Goal: Navigation & Orientation: Find specific page/section

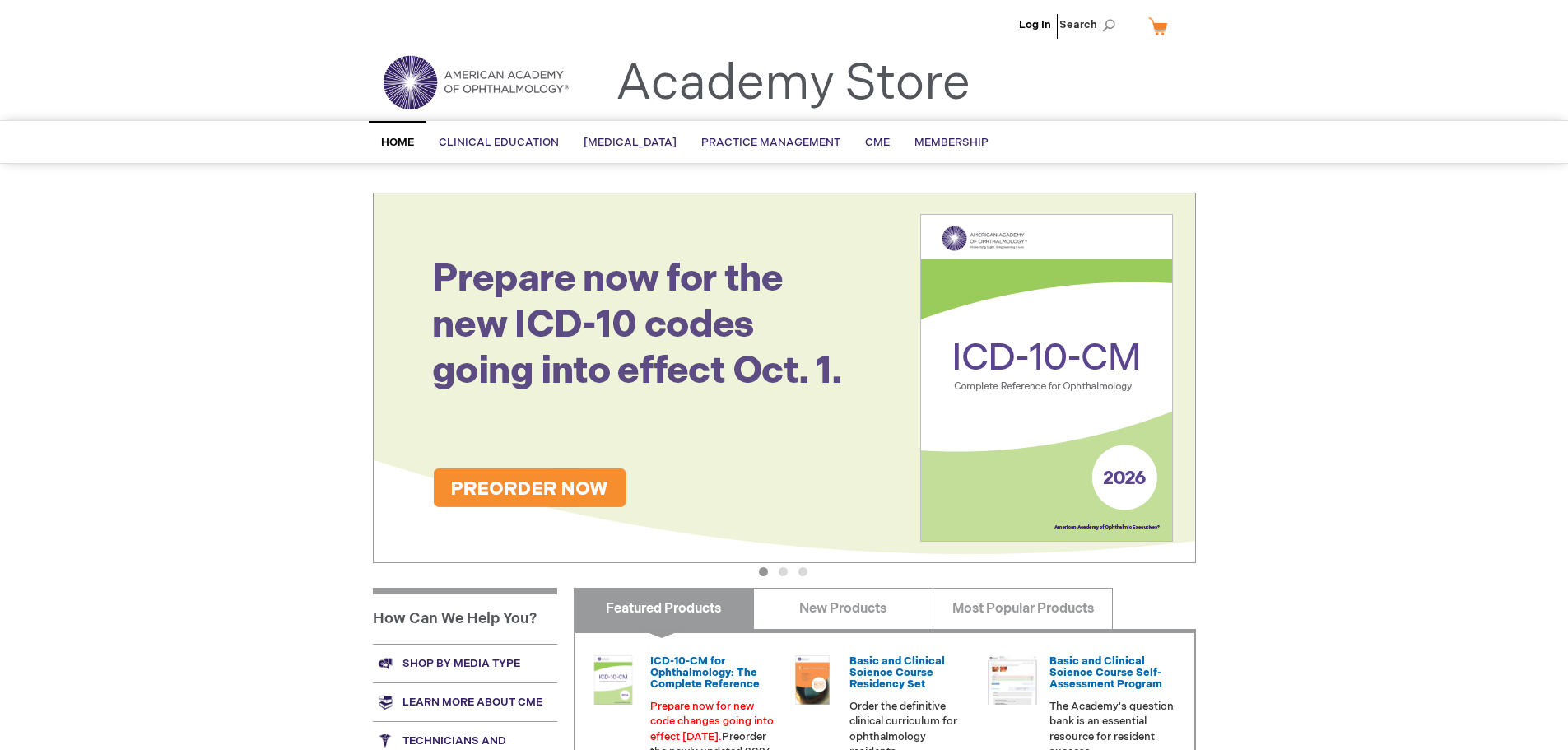
scroll to position [137, 0]
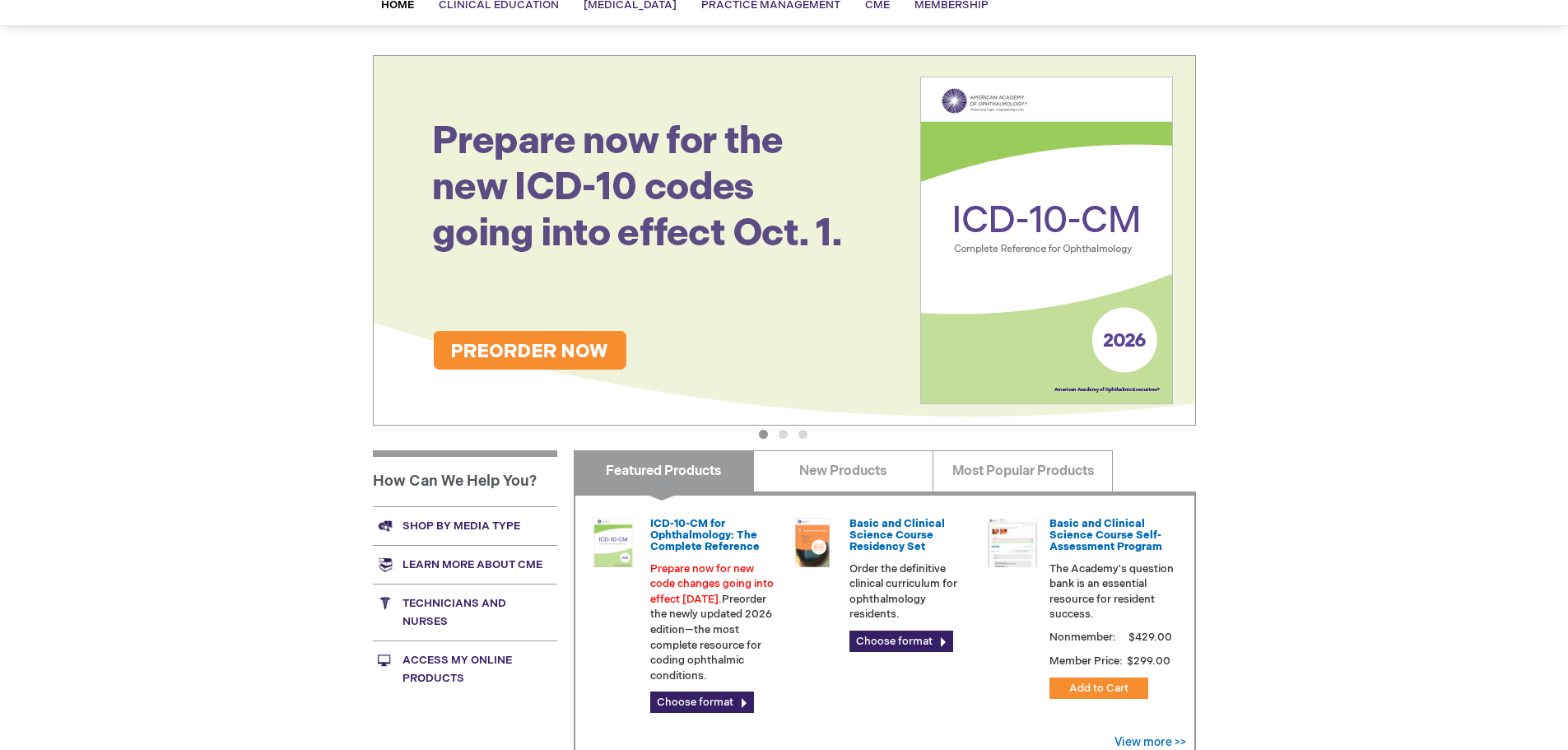
click at [475, 528] on link "Shop by media type" at bounding box center [464, 525] width 185 height 39
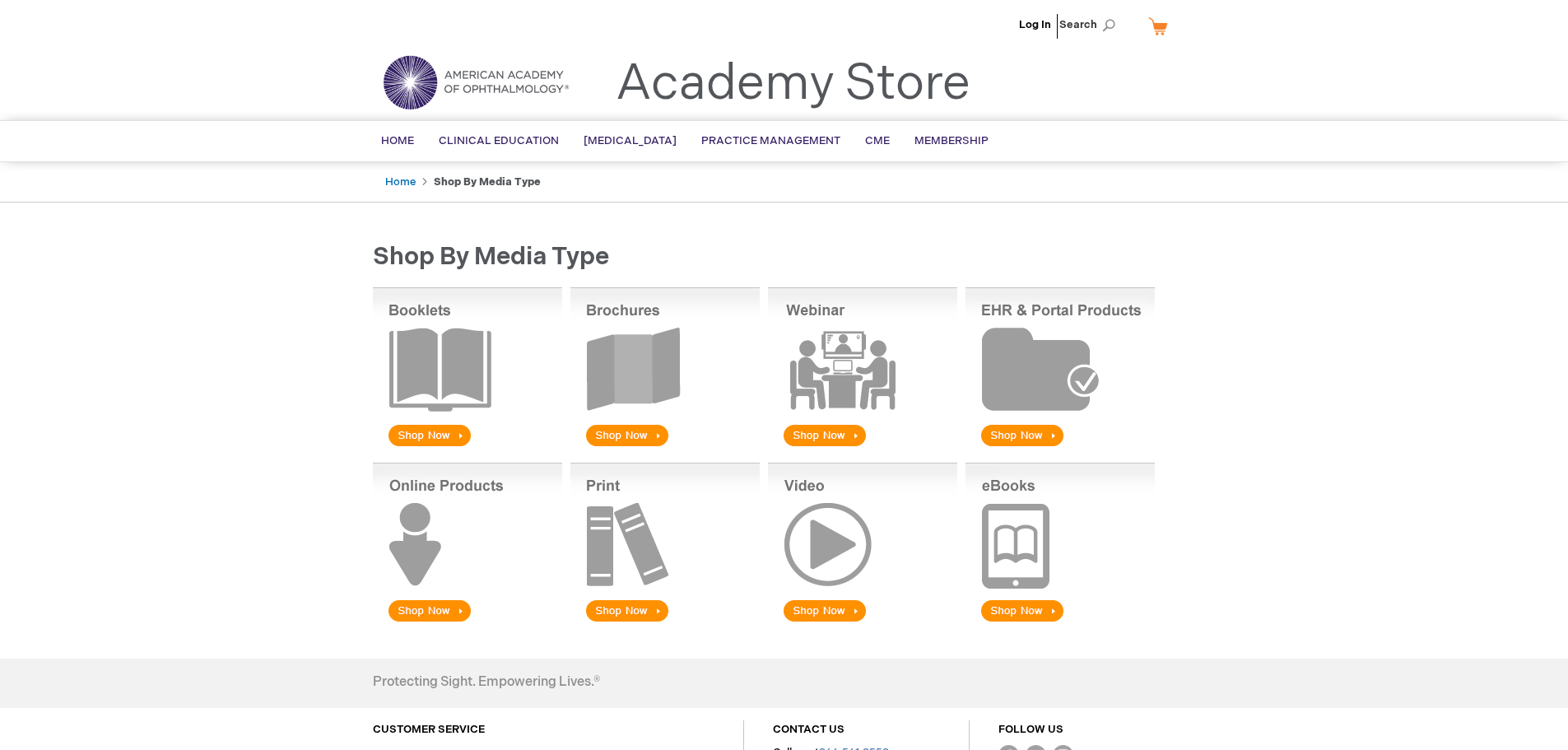
click at [632, 436] on img at bounding box center [665, 368] width 190 height 162
click at [422, 431] on img at bounding box center [467, 368] width 190 height 162
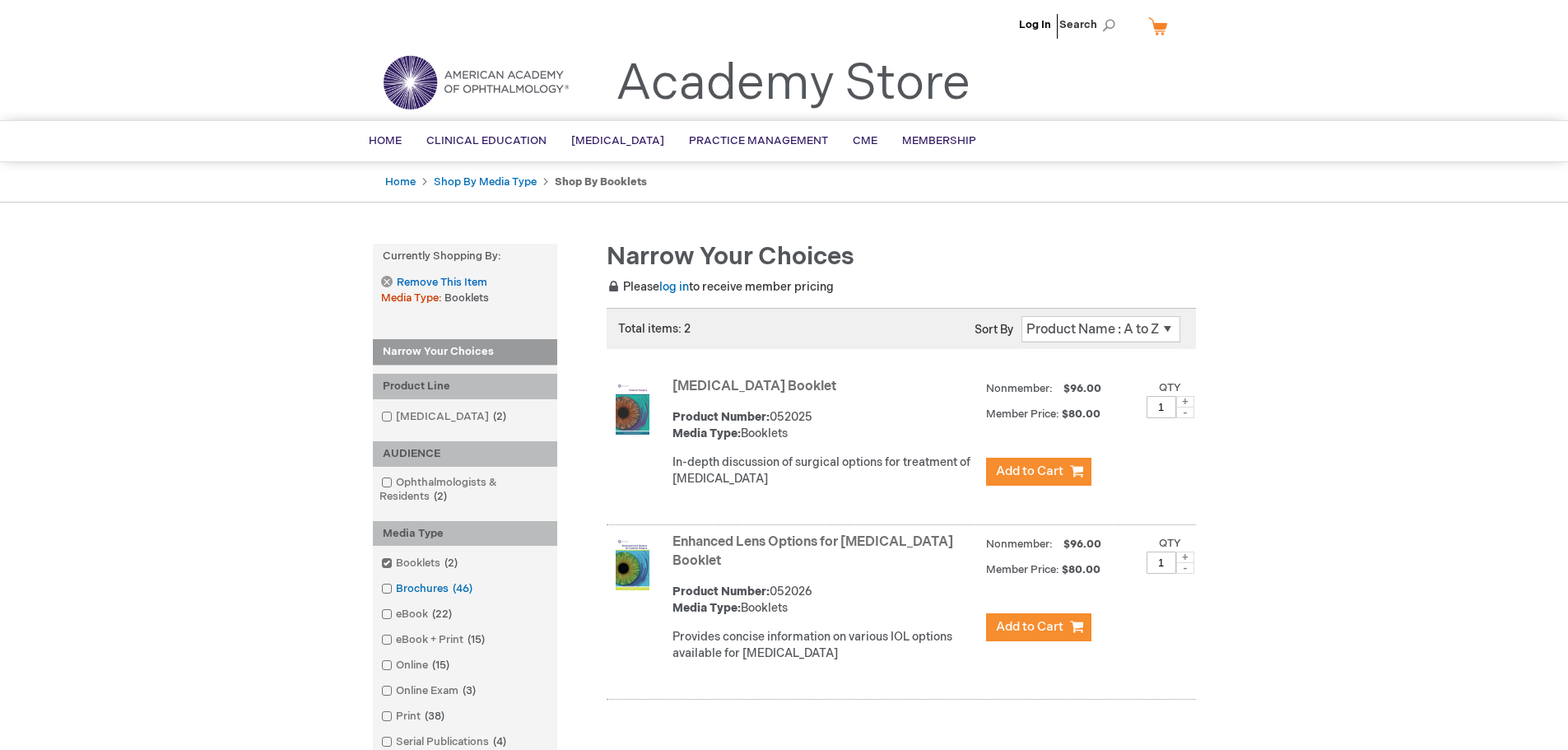
click at [403, 586] on link "Brochures 46 items" at bounding box center [427, 589] width 102 height 15
